Goal: Task Accomplishment & Management: Complete application form

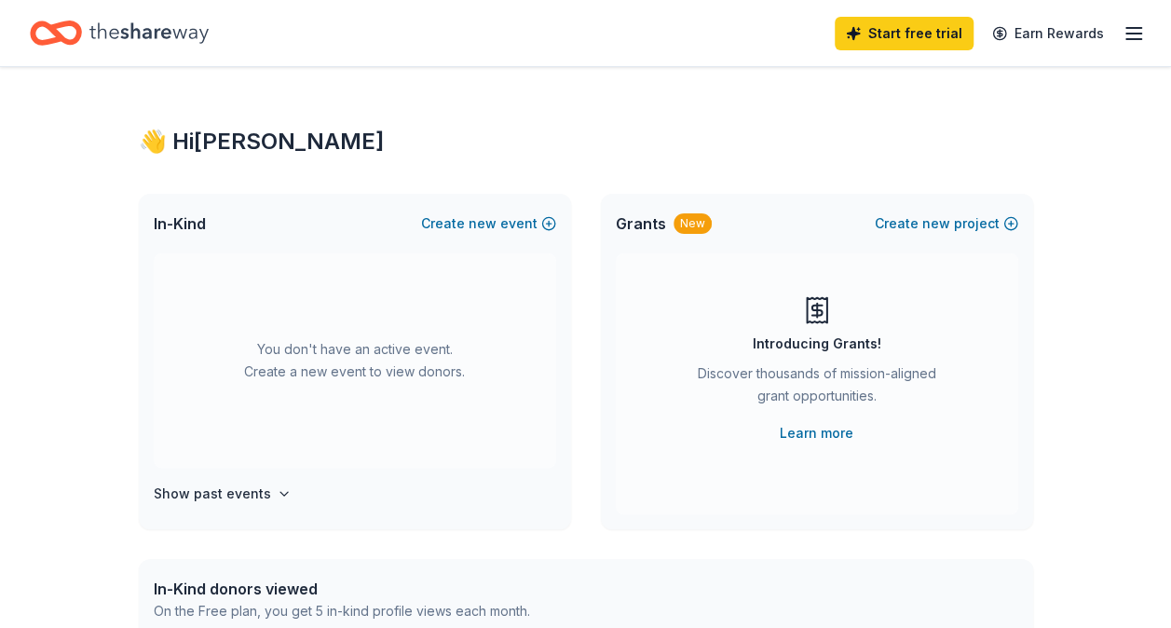
click at [322, 369] on div "You don't have an active event. Create a new event to view donors." at bounding box center [355, 360] width 402 height 214
click at [552, 218] on button "Create new event" at bounding box center [488, 223] width 135 height 22
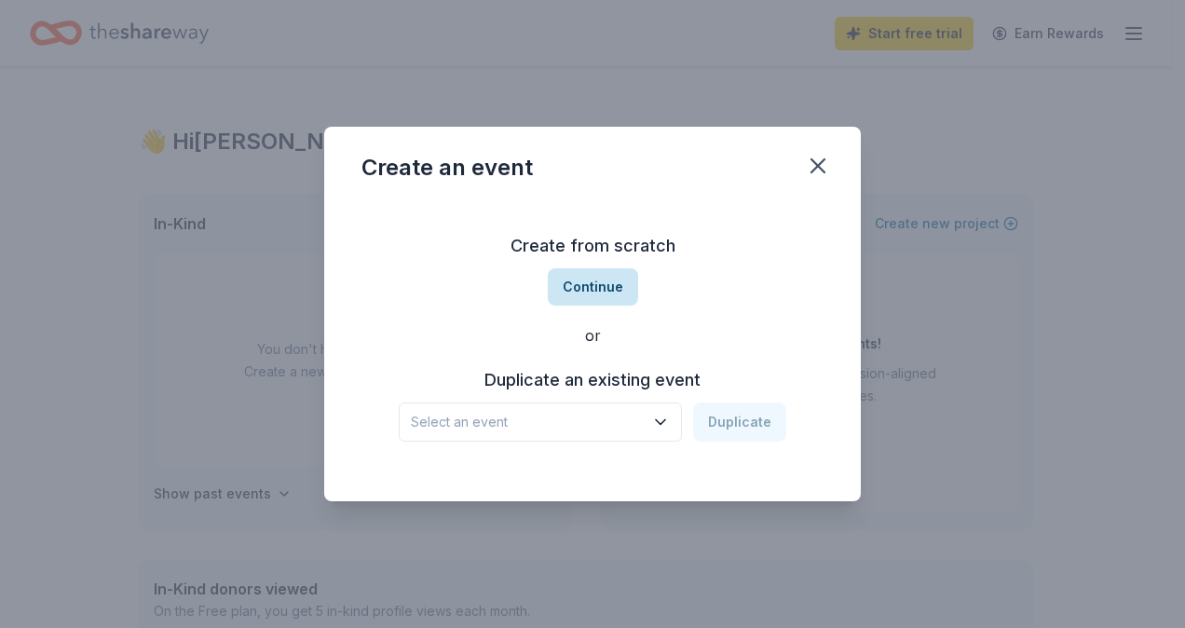
click at [592, 278] on button "Continue" at bounding box center [593, 286] width 90 height 37
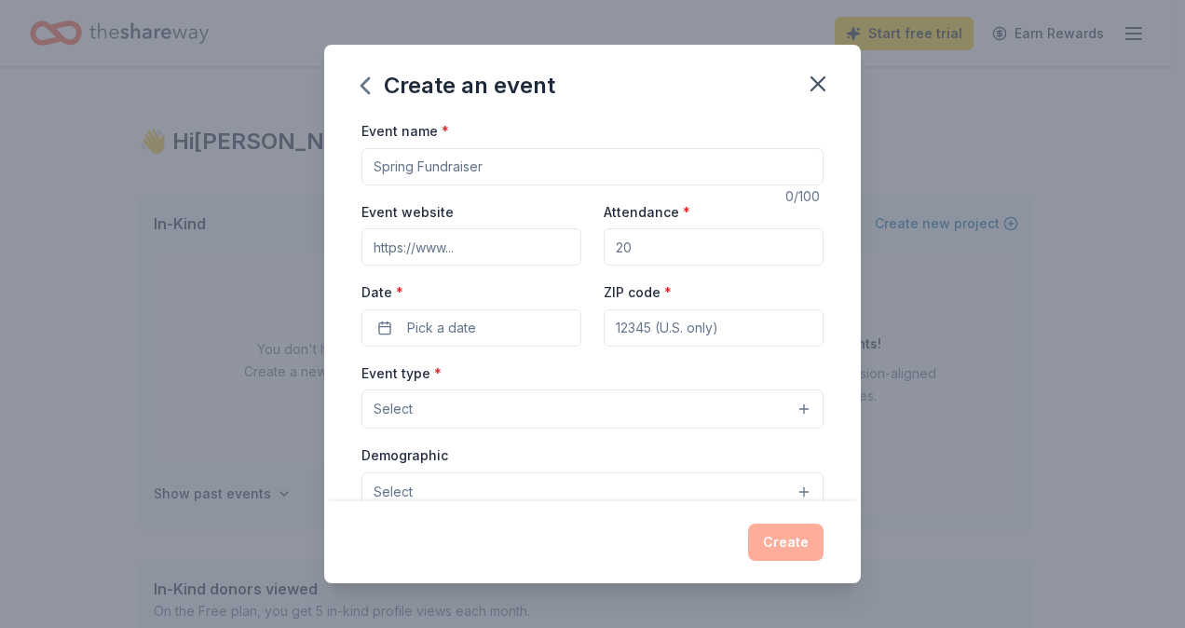
click at [495, 170] on input "Event name *" at bounding box center [592, 166] width 462 height 37
type input "White Oak American Legion Auxiliary Unit 701"
type input "[PERSON_NAME][EMAIL_ADDRESS][PERSON_NAME][DOMAIN_NAME]"
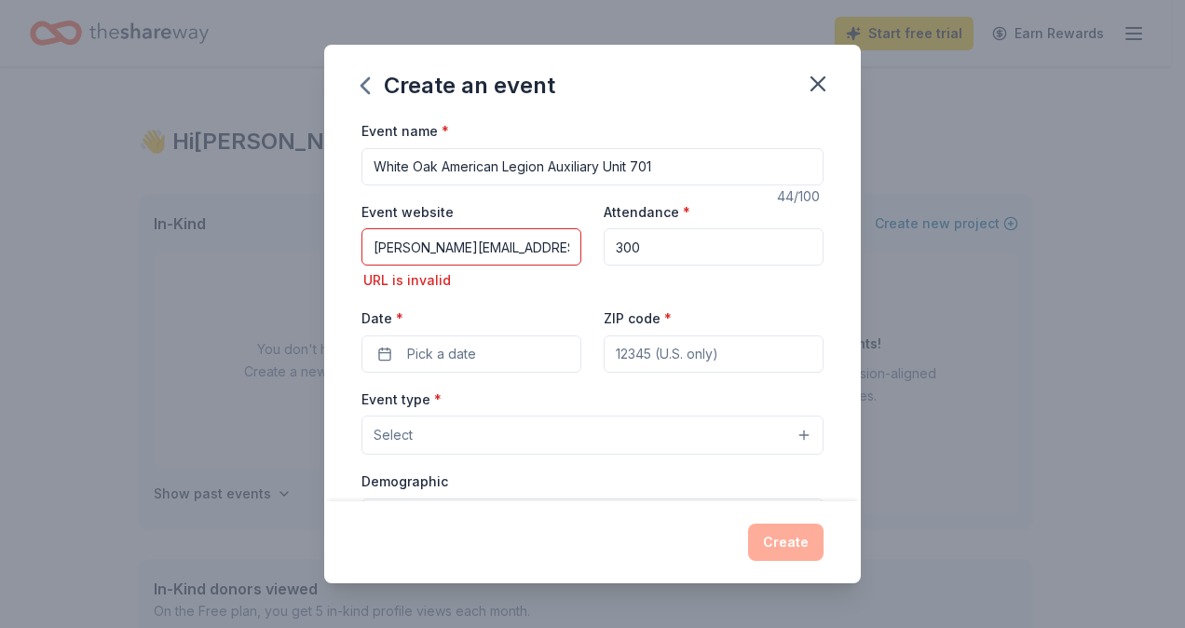
type input "300"
click at [536, 245] on input "[PERSON_NAME][EMAIL_ADDRESS][PERSON_NAME][DOMAIN_NAME]" at bounding box center [471, 246] width 220 height 37
type input "j"
type input "ALA Unit 701 Black & Gold Bingo"
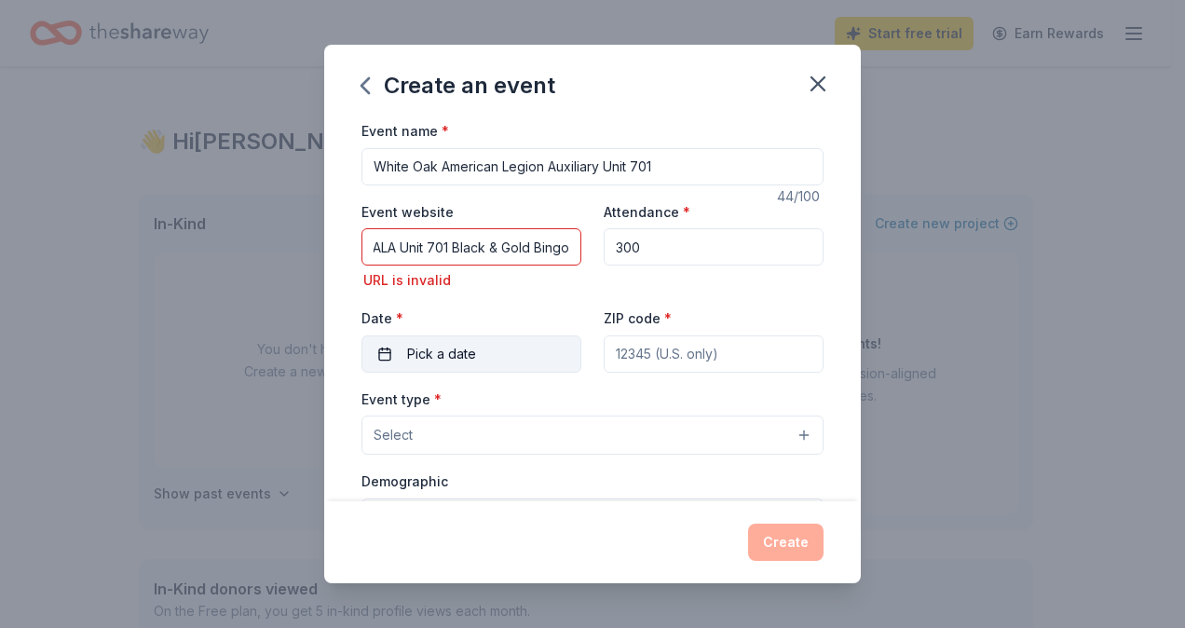
scroll to position [0, 0]
click at [498, 351] on button "Pick a date" at bounding box center [471, 353] width 220 height 37
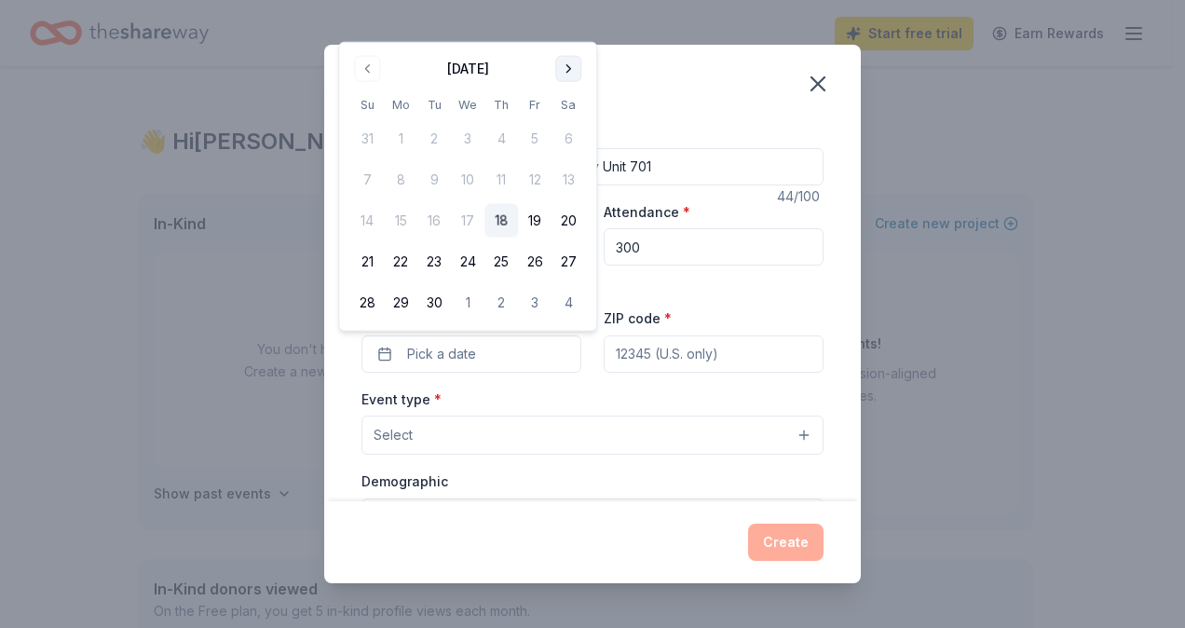
click at [565, 62] on button "Go to next month" at bounding box center [568, 69] width 26 height 26
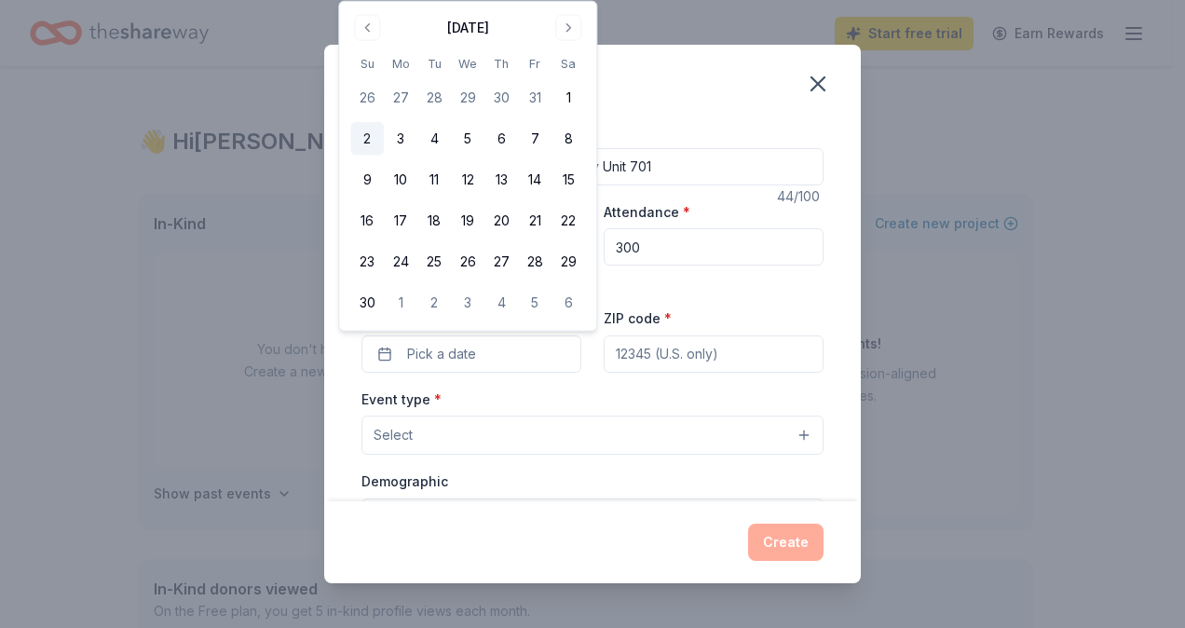
click at [365, 134] on button "2" at bounding box center [367, 139] width 34 height 34
click at [771, 95] on div "Create an event" at bounding box center [592, 82] width 536 height 75
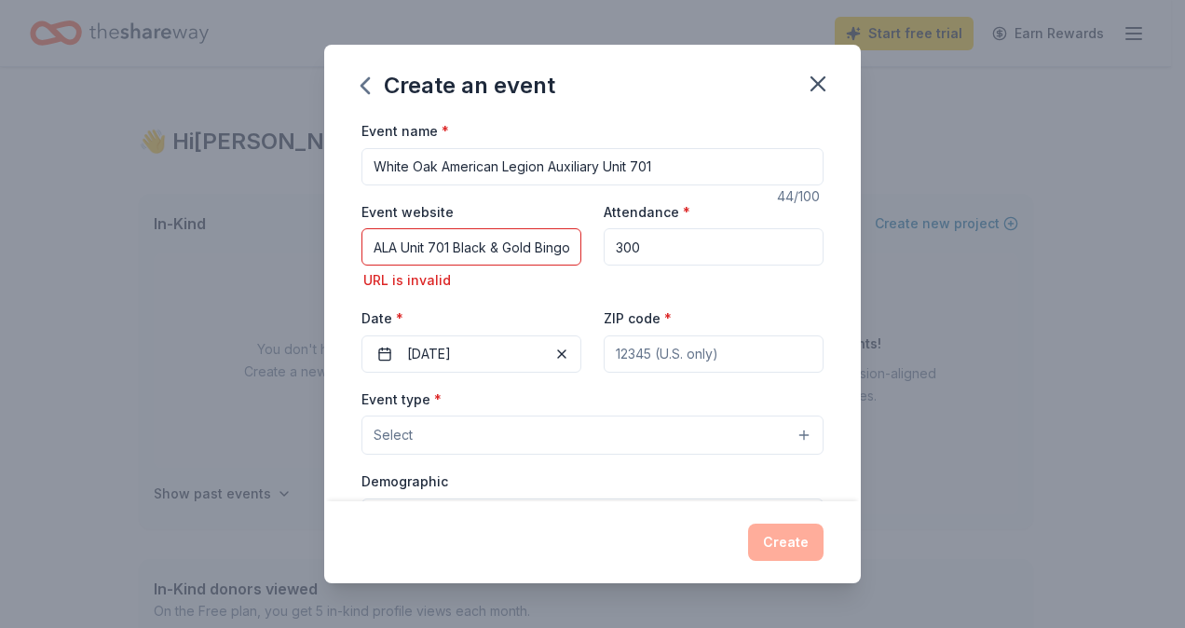
click at [639, 360] on input "ZIP code *" at bounding box center [714, 353] width 220 height 37
type input "15131"
type input "[STREET_ADDRESS]"
type input "15131"
click at [792, 435] on button "Select" at bounding box center [592, 434] width 462 height 39
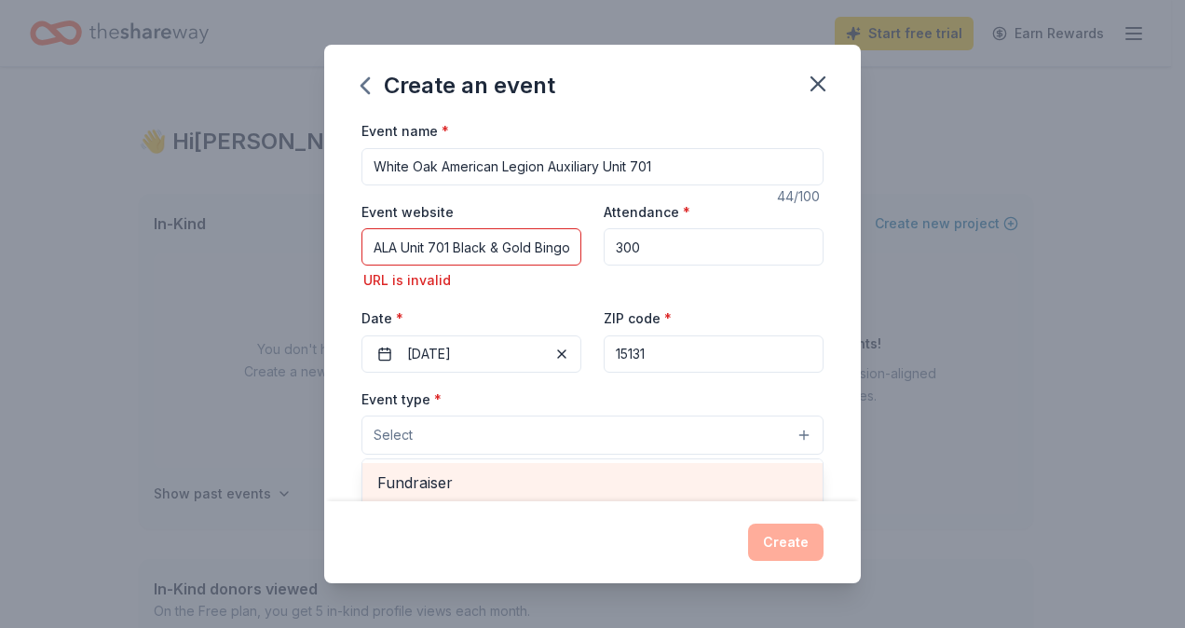
click at [436, 475] on span "Fundraiser" at bounding box center [592, 482] width 430 height 24
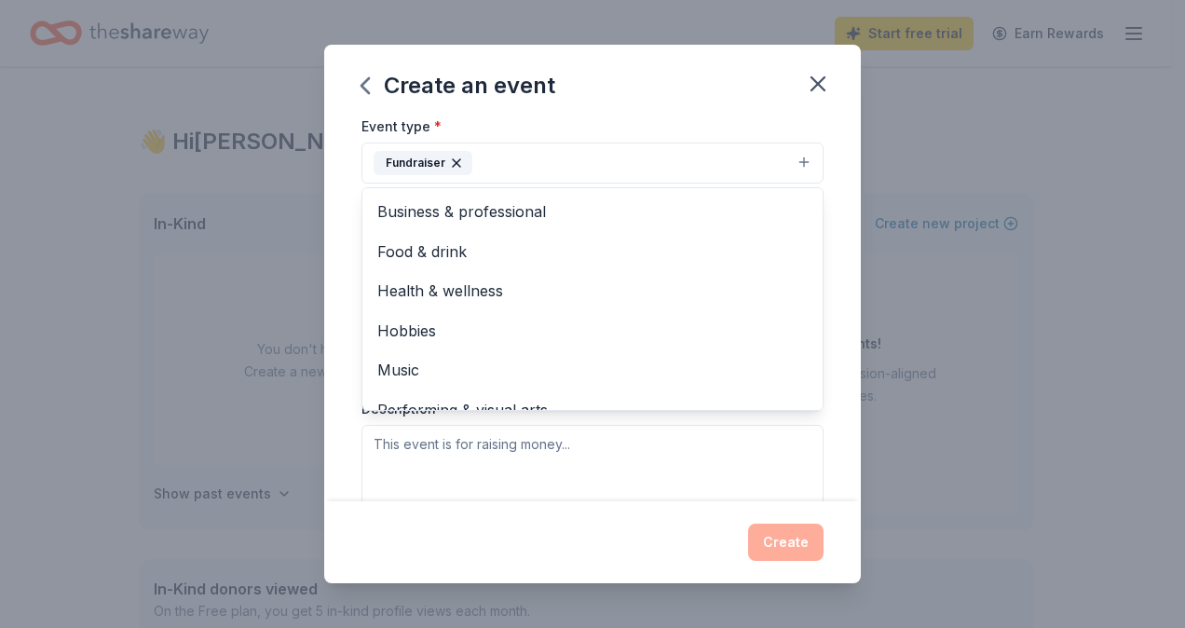
scroll to position [347, 0]
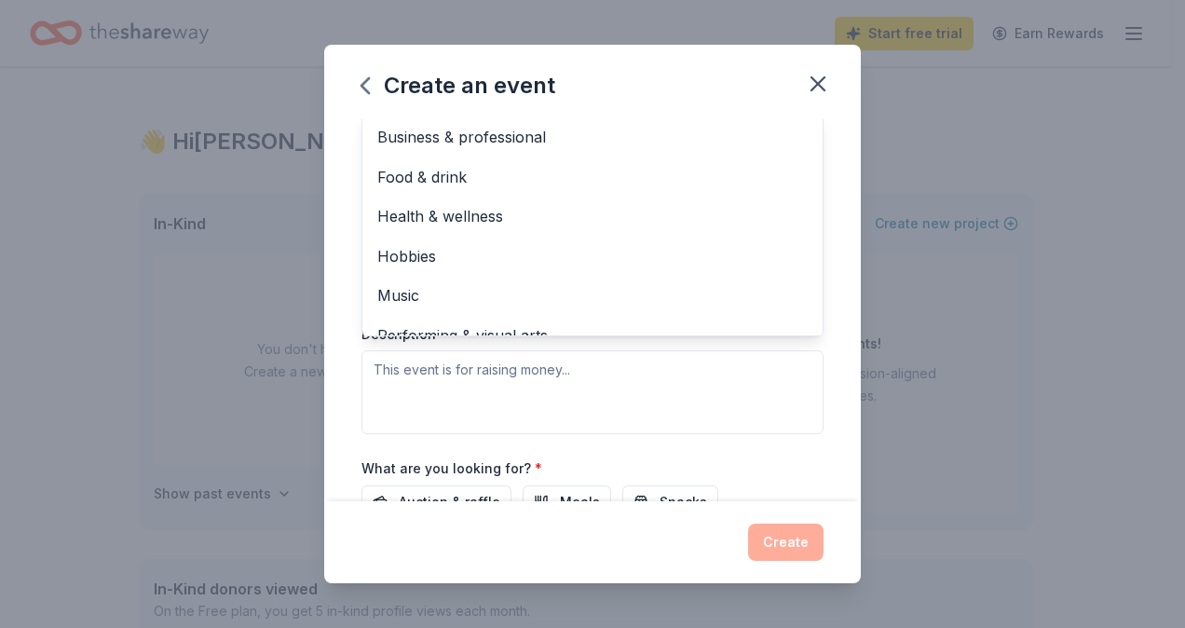
click at [588, 366] on div "Event type * Fundraiser Business & professional Food & drink Health & wellness …" at bounding box center [592, 237] width 462 height 394
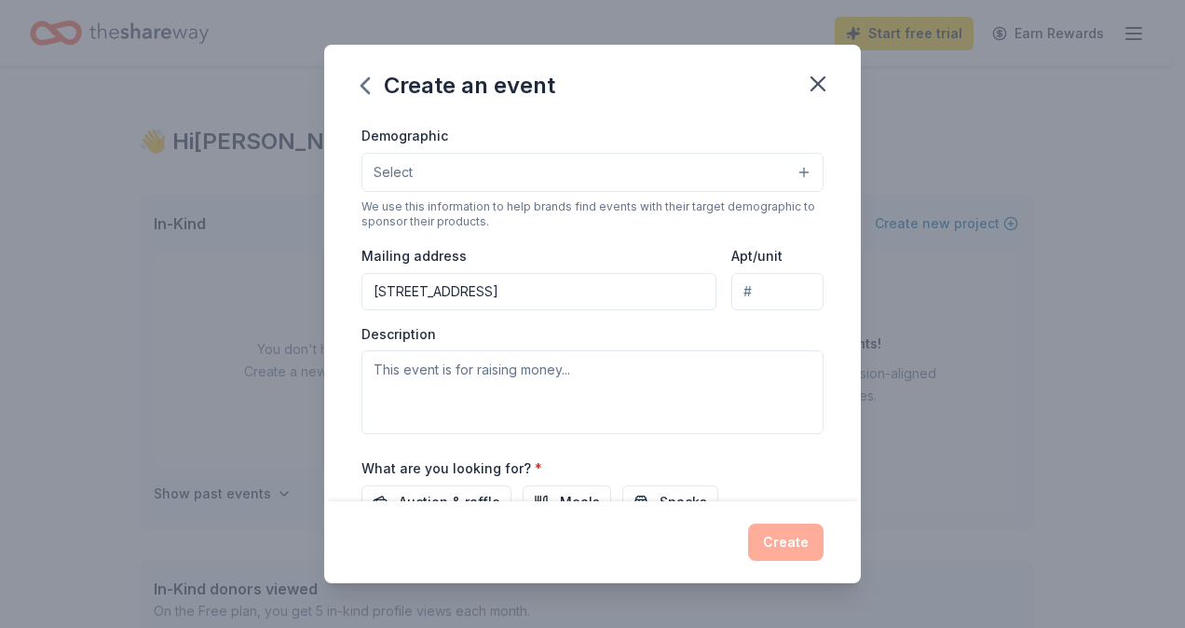
scroll to position [124, 0]
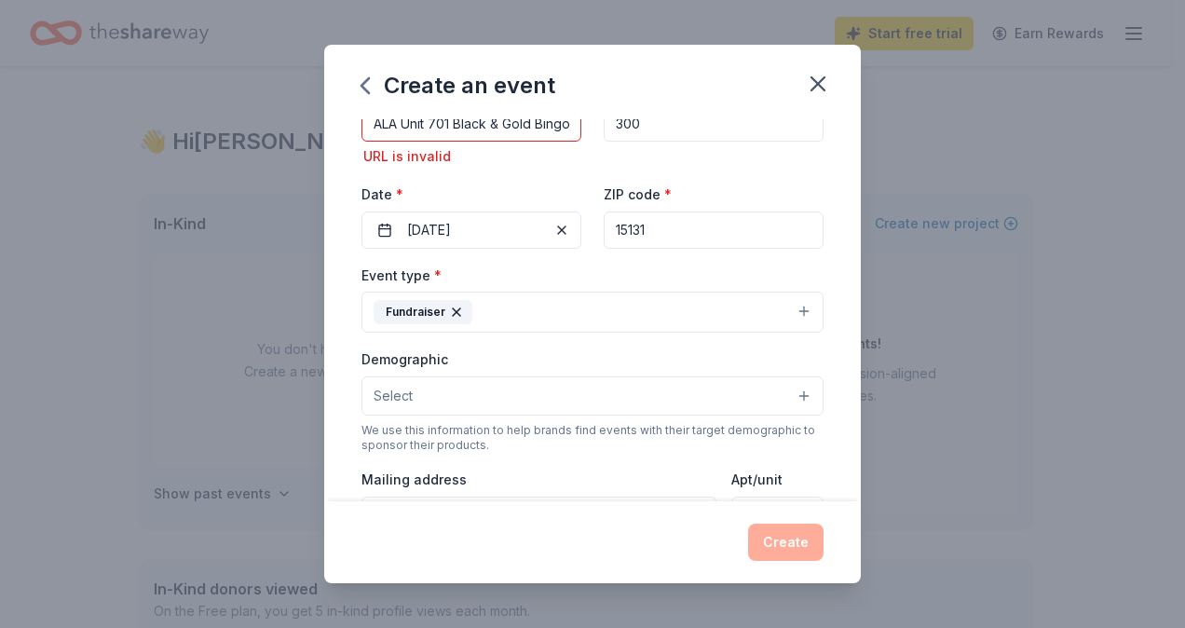
click at [774, 395] on button "Select" at bounding box center [592, 395] width 462 height 39
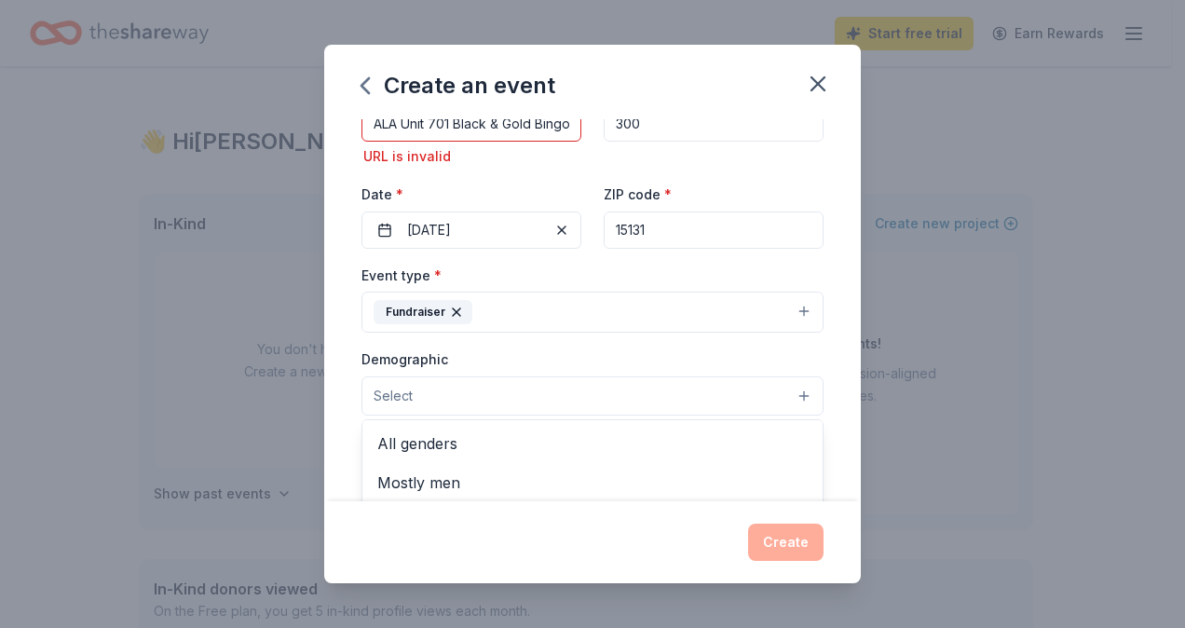
click at [433, 434] on span "All genders" at bounding box center [592, 443] width 430 height 24
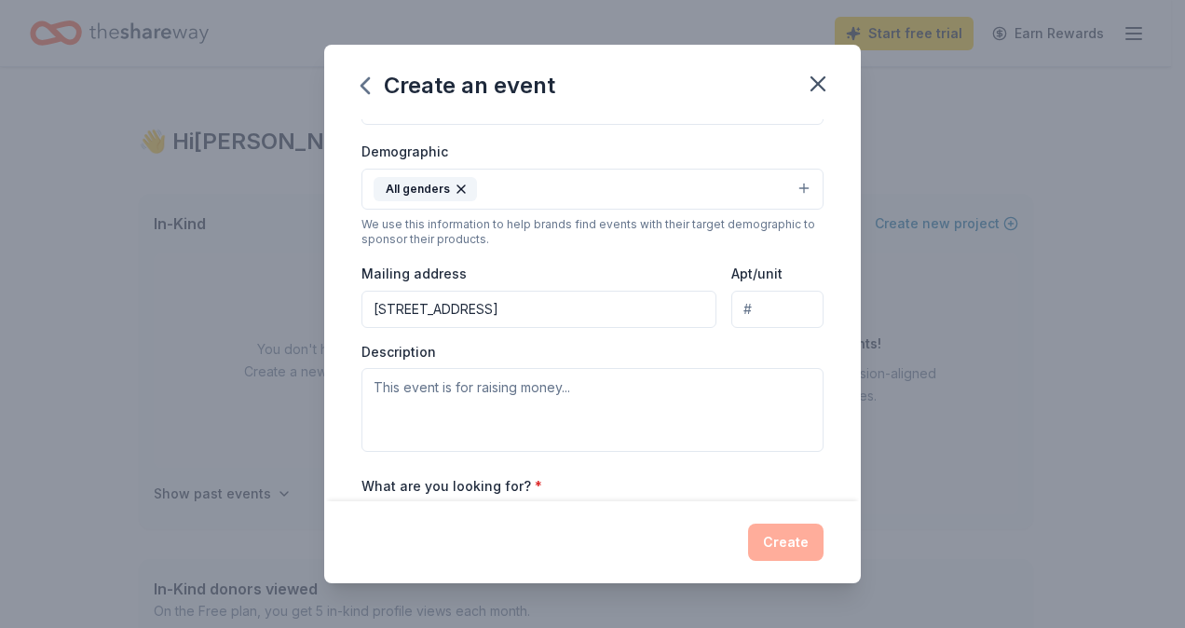
scroll to position [340, 0]
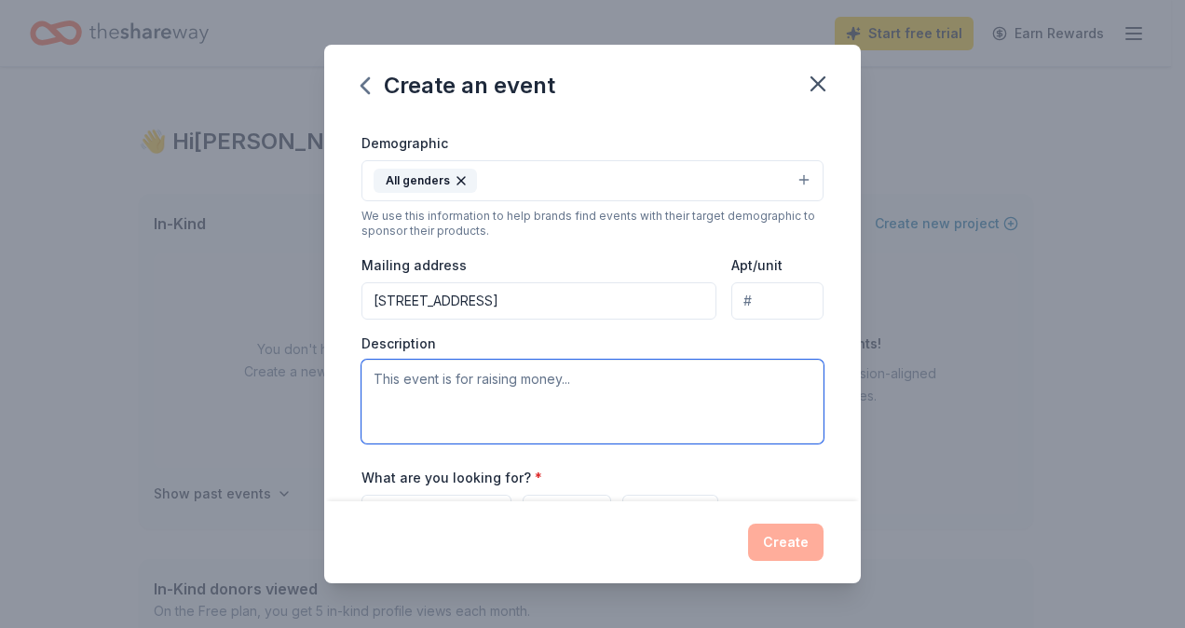
click at [572, 382] on textarea at bounding box center [592, 402] width 462 height 84
click at [588, 366] on textarea at bounding box center [592, 402] width 462 height 84
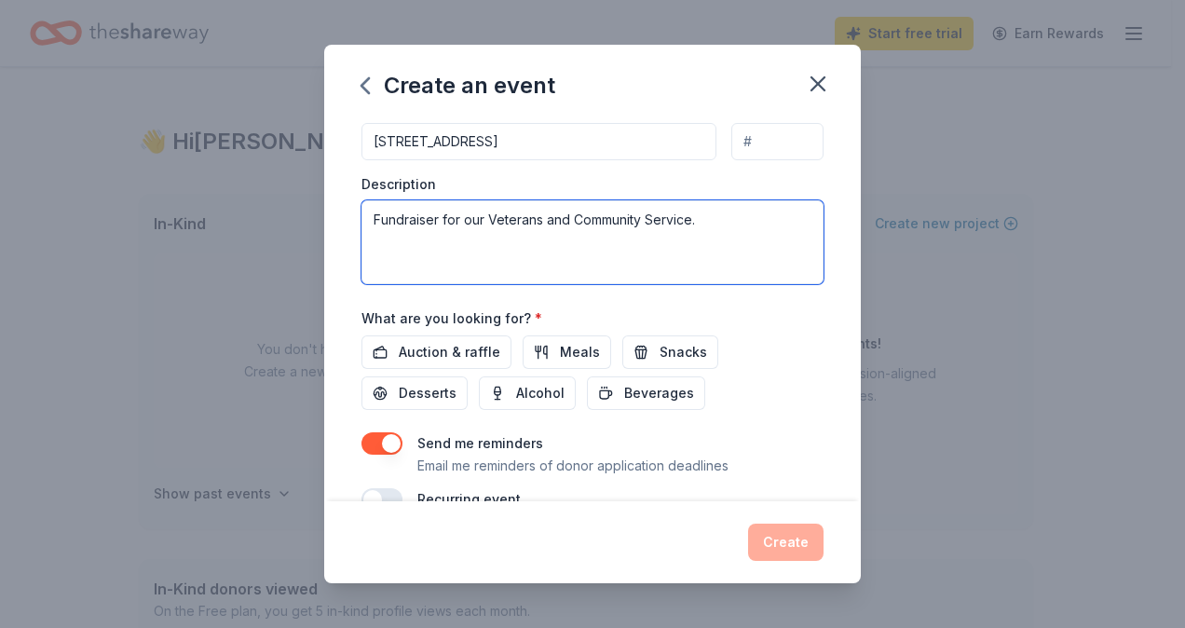
scroll to position [505, 0]
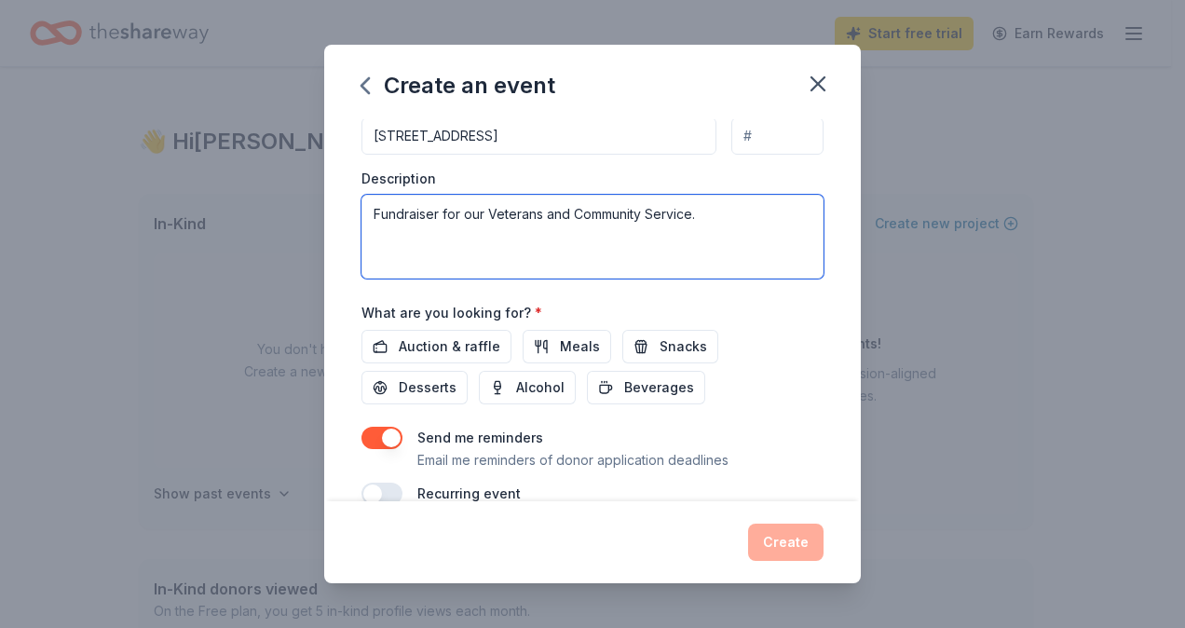
type textarea "Fundraiser for our Veterans and Community Service."
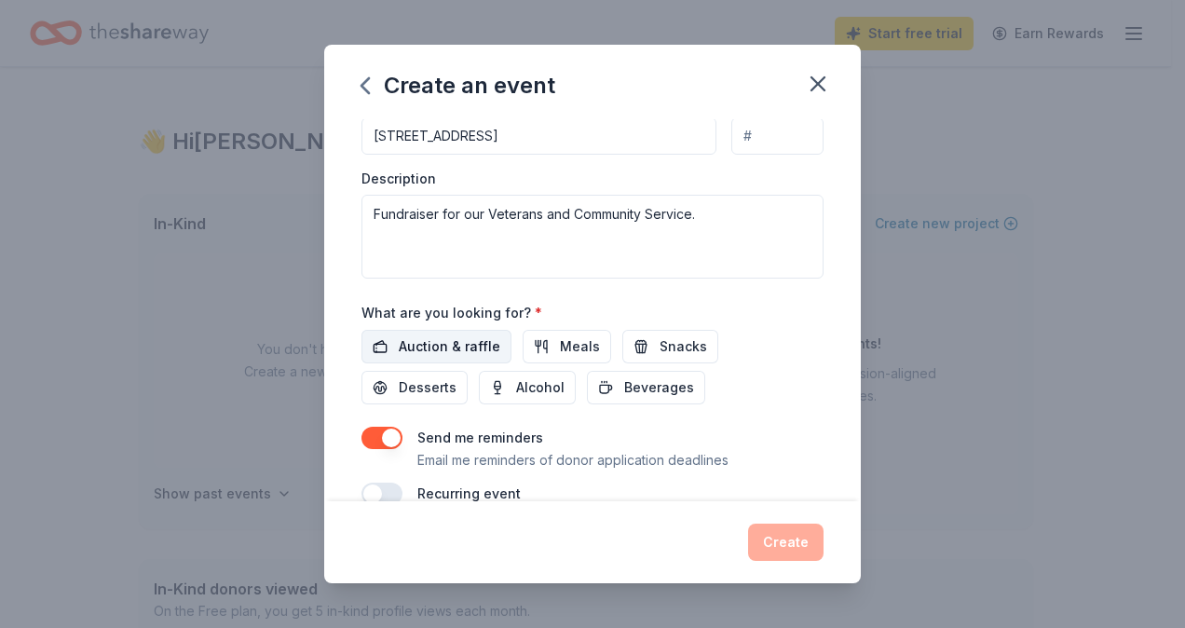
click at [445, 335] on span "Auction & raffle" at bounding box center [450, 346] width 102 height 22
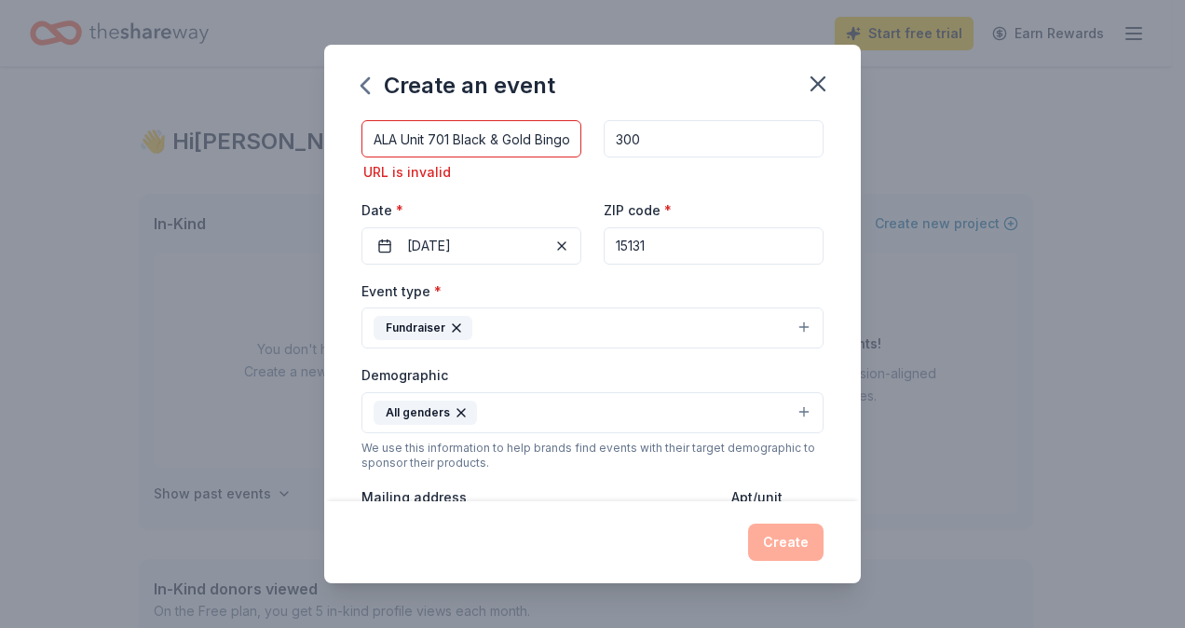
scroll to position [0, 0]
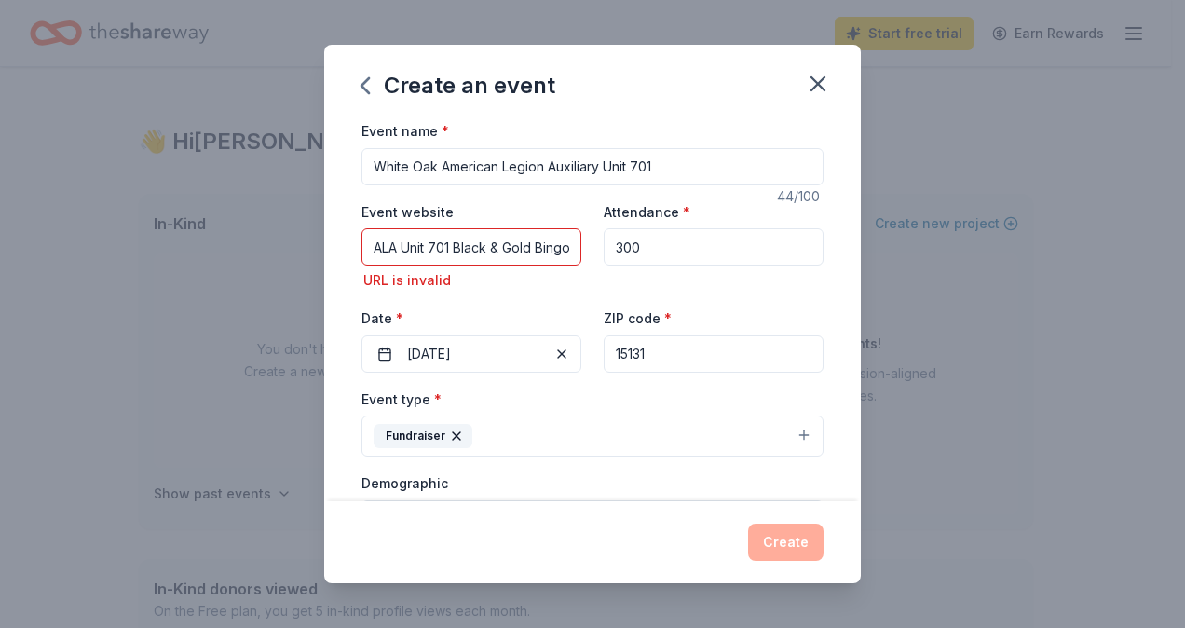
click at [557, 241] on input "ALA Unit 701 Black & Gold Bingo" at bounding box center [471, 246] width 220 height 37
click at [397, 245] on input "go" at bounding box center [471, 246] width 220 height 37
type input "g"
click at [543, 251] on input "American Legion unit 701" at bounding box center [471, 246] width 220 height 37
type input "A"
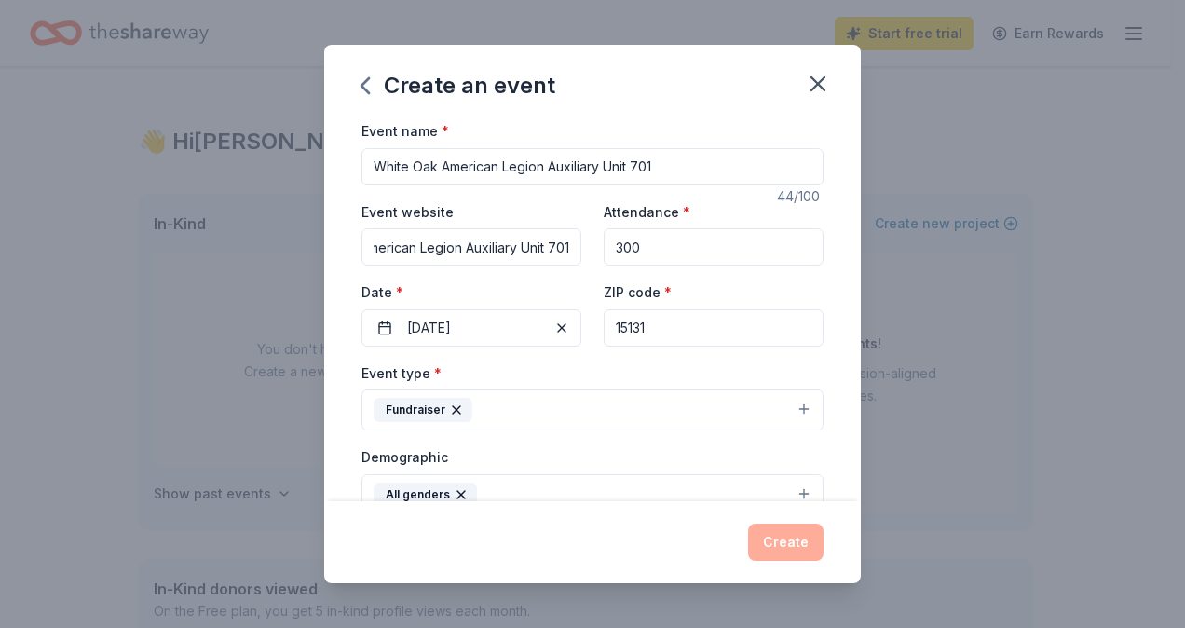
scroll to position [0, 24]
type input "American Legion Auxiliary Unit 701"
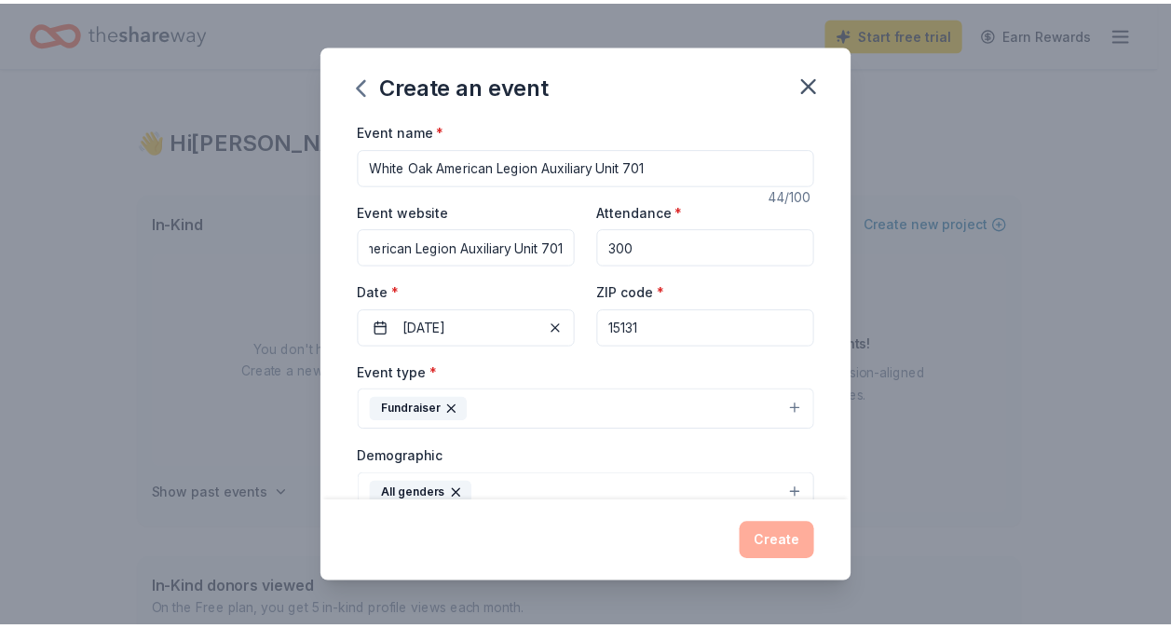
scroll to position [0, 0]
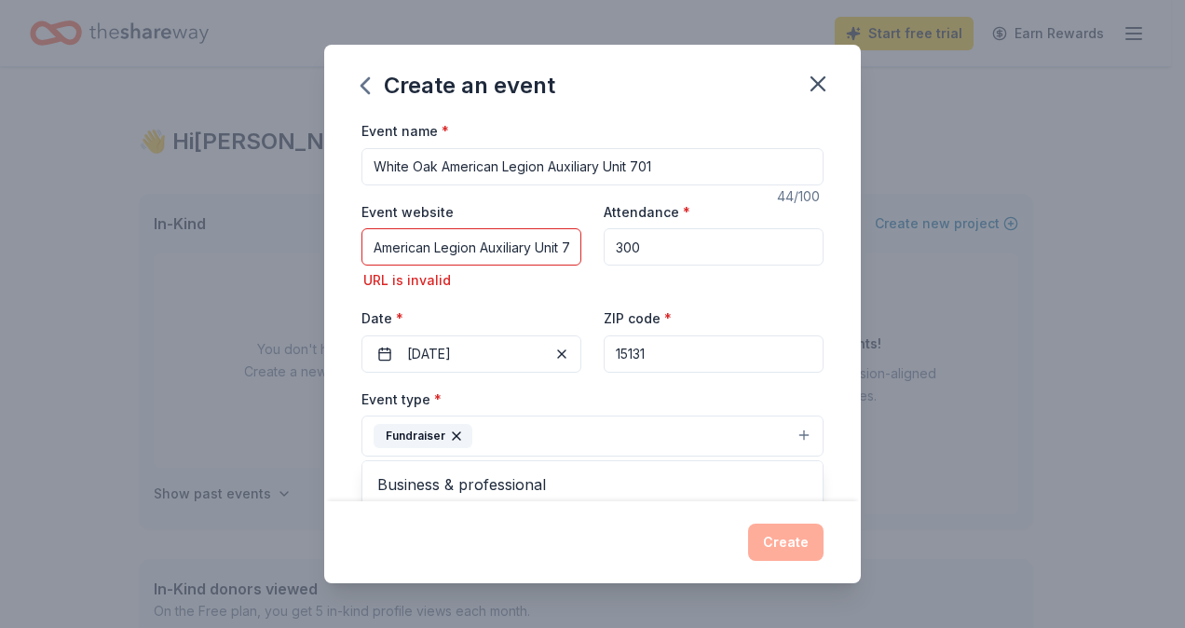
click at [504, 411] on div "Event type * Fundraiser Business & professional Food & drink Health & wellness …" at bounding box center [592, 422] width 462 height 70
click at [473, 434] on button "Fundraiser" at bounding box center [592, 435] width 462 height 41
click at [787, 427] on button "Fundraiser" at bounding box center [592, 435] width 462 height 41
click at [816, 84] on div "Create an event Event name * White Oak American Legion Auxiliary Unit 701 44 /1…" at bounding box center [592, 314] width 536 height 538
click at [821, 75] on icon "button" at bounding box center [818, 84] width 26 height 26
